Goal: Check status: Check status

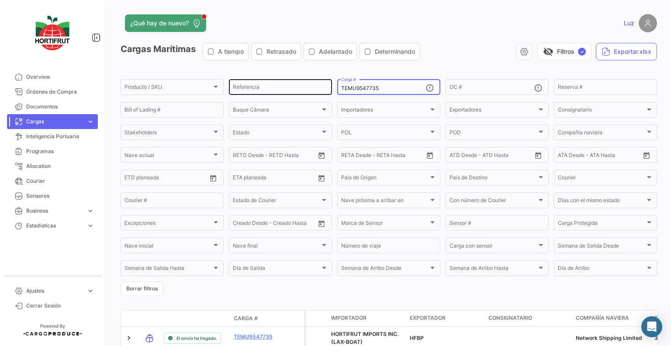
drag, startPoint x: 377, startPoint y: 90, endPoint x: 312, endPoint y: 91, distance: 64.3
click at [0, 0] on div "Producto / SKU Producto / SKU Referencia TEMU9547735 Carga # OC # Reserva # Bil…" at bounding box center [0, 0] width 0 height 0
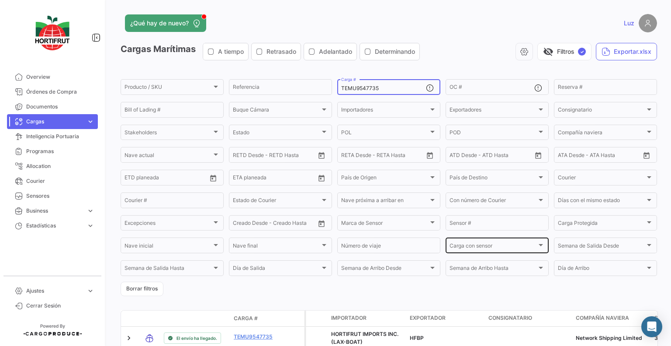
scroll to position [51, 0]
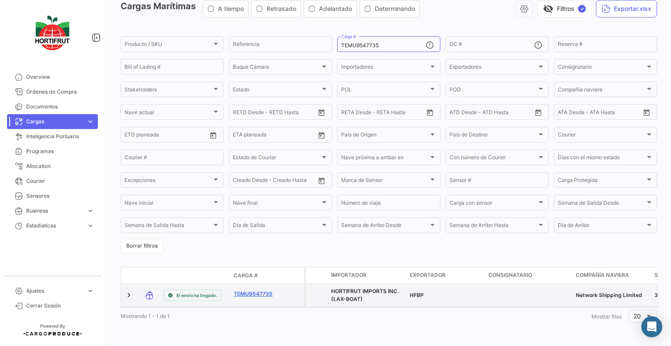
click at [252, 290] on link "TEMU9547735" at bounding box center [256, 294] width 45 height 8
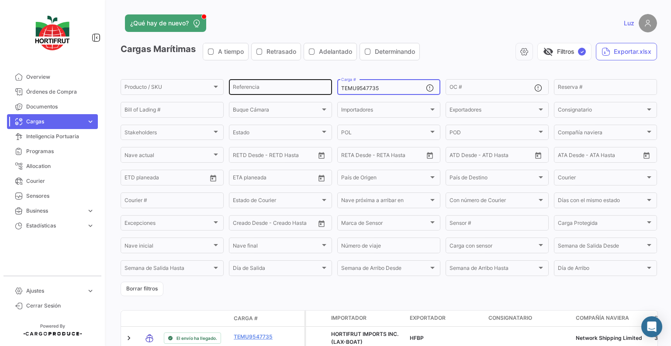
drag, startPoint x: 388, startPoint y: 89, endPoint x: 325, endPoint y: 89, distance: 62.9
click at [0, 0] on div "Producto / SKU Producto / SKU Referencia TEMU9547735 Carga # OC # Reserva # Bil…" at bounding box center [0, 0] width 0 height 0
paste input "SEKU9367243"
type input "SEKU9367243"
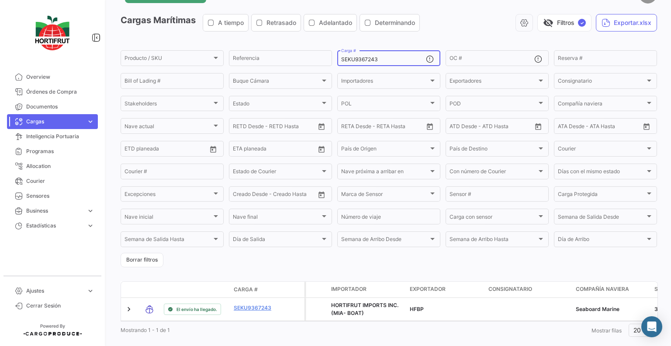
scroll to position [51, 0]
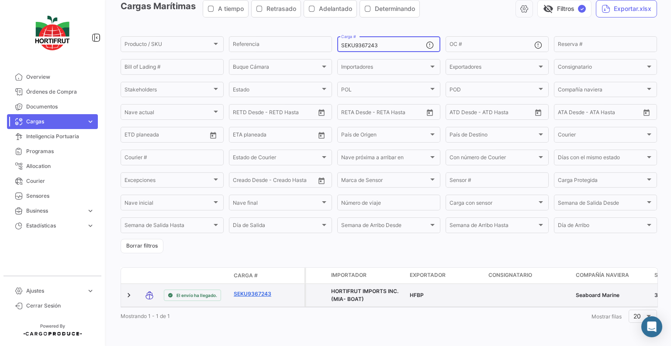
click at [243, 290] on link "SEKU9367243" at bounding box center [256, 294] width 45 height 8
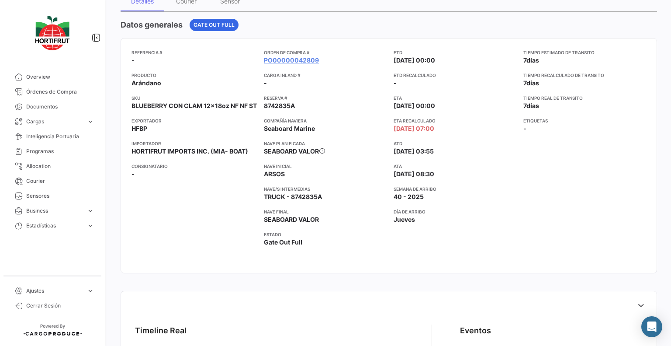
scroll to position [44, 0]
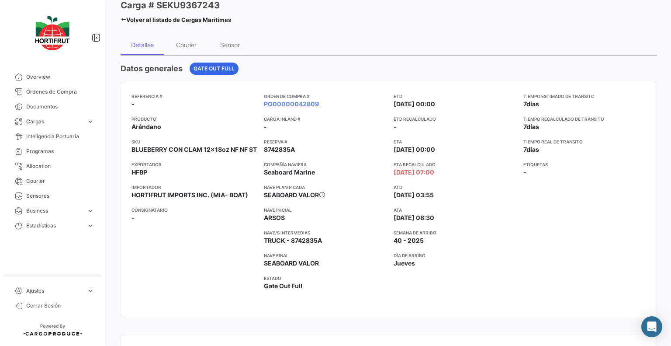
click at [496, 260] on app-card-info-value "Jueves" at bounding box center [455, 263] width 123 height 9
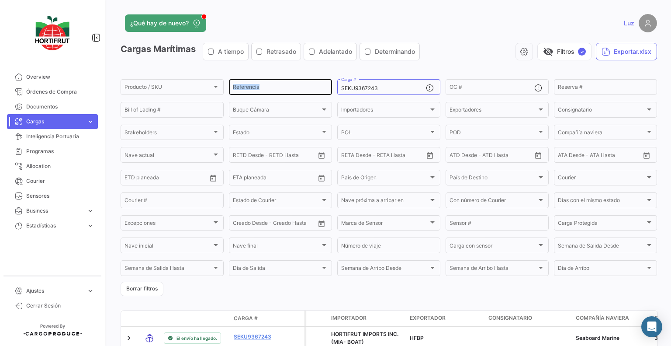
drag, startPoint x: 374, startPoint y: 83, endPoint x: 314, endPoint y: 82, distance: 59.9
click at [0, 0] on div "Producto / SKU Producto / SKU Referencia SEKU9367243 Carga # OC # Reserva # Bil…" at bounding box center [0, 0] width 0 height 0
click at [378, 91] on input "SEKU9367243" at bounding box center [383, 88] width 85 height 6
drag, startPoint x: 356, startPoint y: 90, endPoint x: 328, endPoint y: 91, distance: 28.0
click at [0, 0] on div "Producto / SKU Producto / SKU Referencia SEKU9367243 Carga # OC # Reserva # Bil…" at bounding box center [0, 0] width 0 height 0
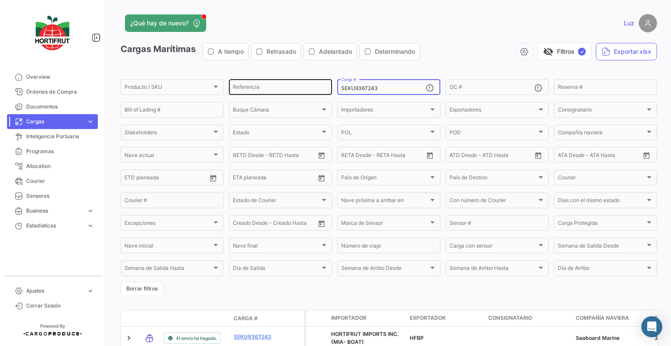
paste input "GU9734874"
type input "SEGU9734874"
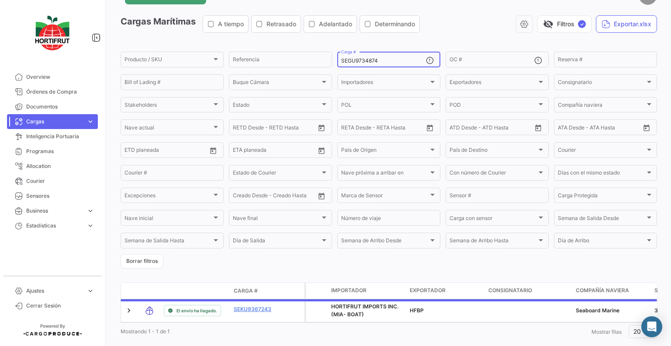
scroll to position [51, 0]
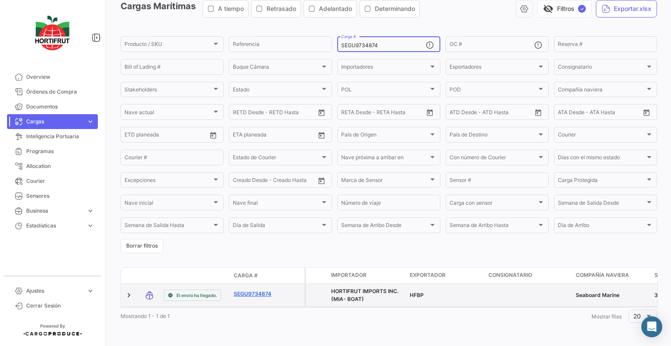
click at [263, 290] on link "SEGU9734874" at bounding box center [256, 294] width 45 height 8
